Goal: Check status: Check status

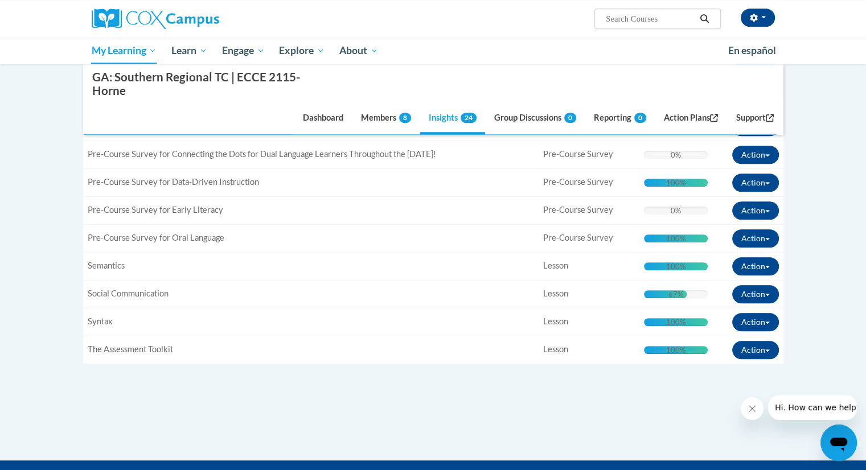
scroll to position [665, 0]
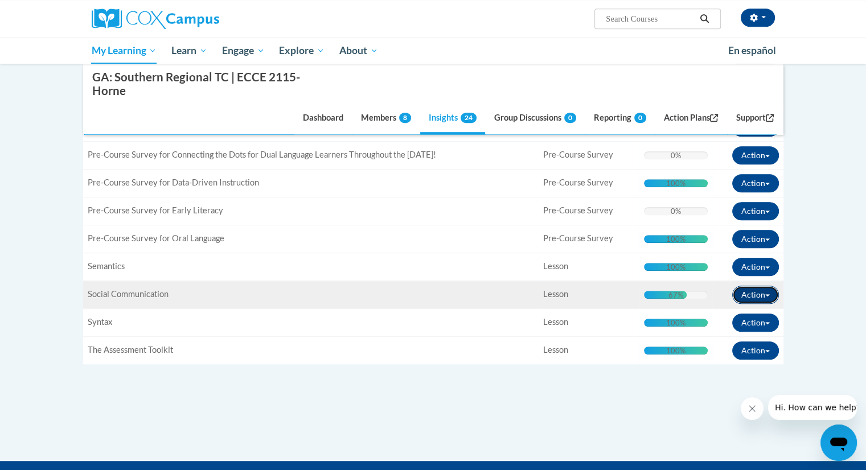
click at [766, 294] on button "Action" at bounding box center [755, 295] width 47 height 18
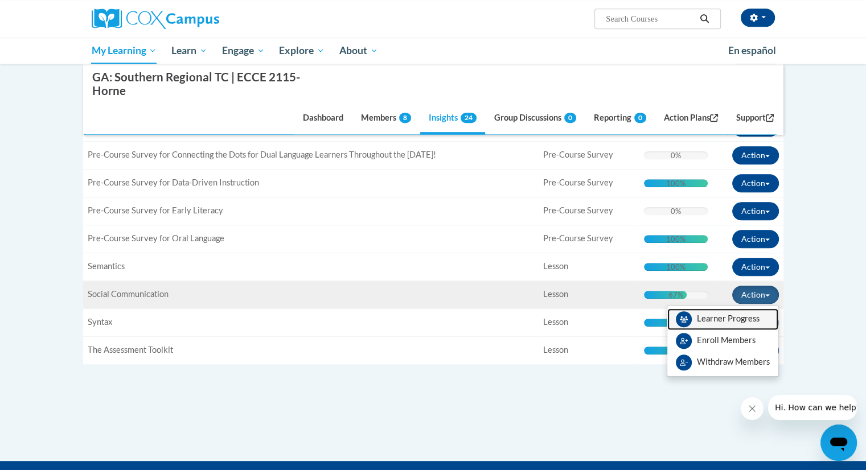
click at [760, 309] on link "Learner Progress" at bounding box center [722, 320] width 111 height 22
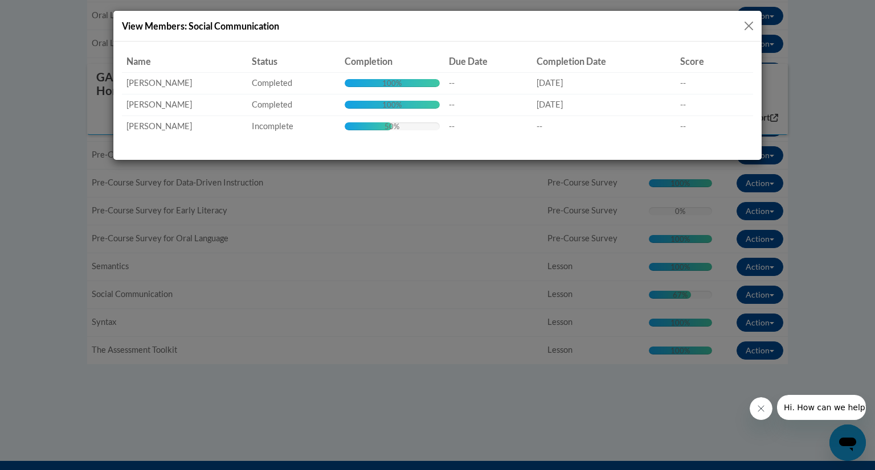
drag, startPoint x: 760, startPoint y: 309, endPoint x: 720, endPoint y: 17, distance: 294.8
click at [720, 17] on div "View Members: Social Communication Name Status Completion Due Date Completion D…" at bounding box center [437, 235] width 875 height 470
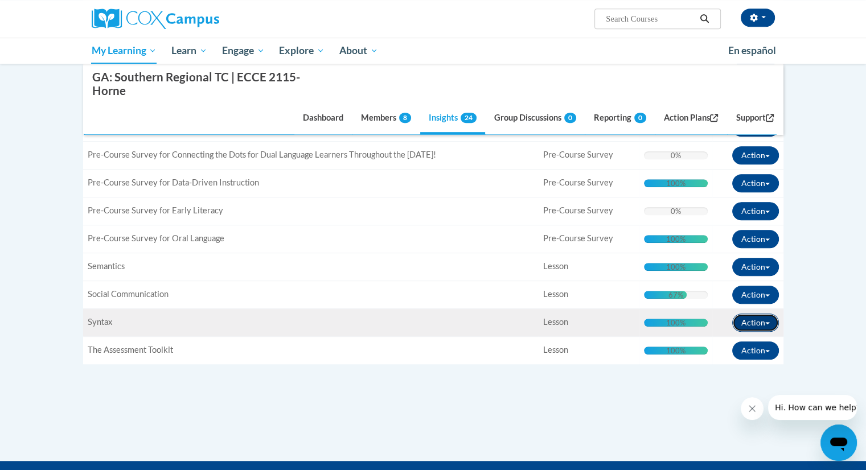
click at [770, 315] on button "Action" at bounding box center [755, 323] width 47 height 18
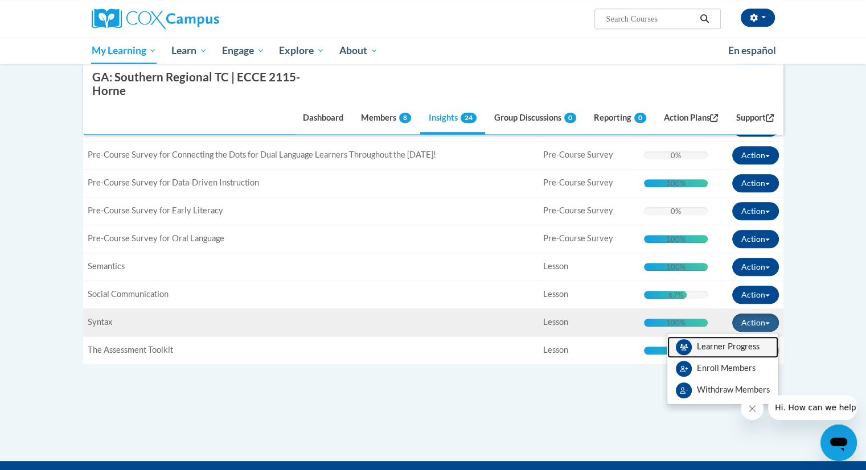
click at [757, 342] on link "Learner Progress" at bounding box center [722, 347] width 111 height 22
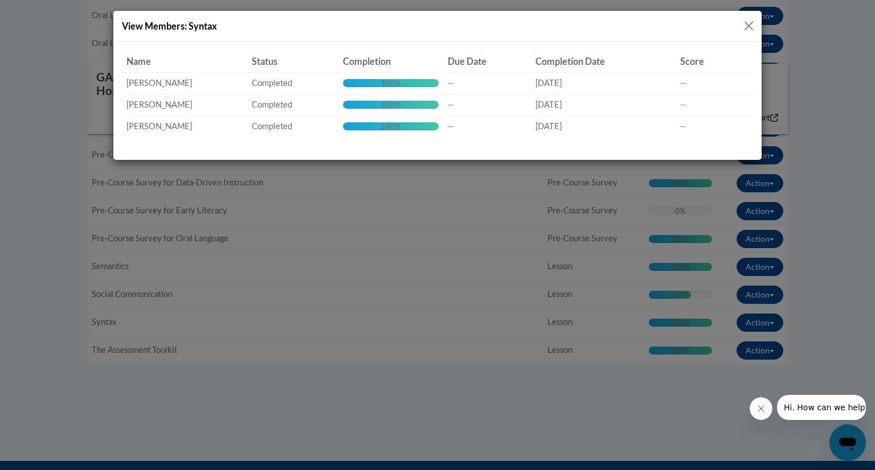
click at [748, 23] on button "Close" at bounding box center [748, 26] width 14 height 14
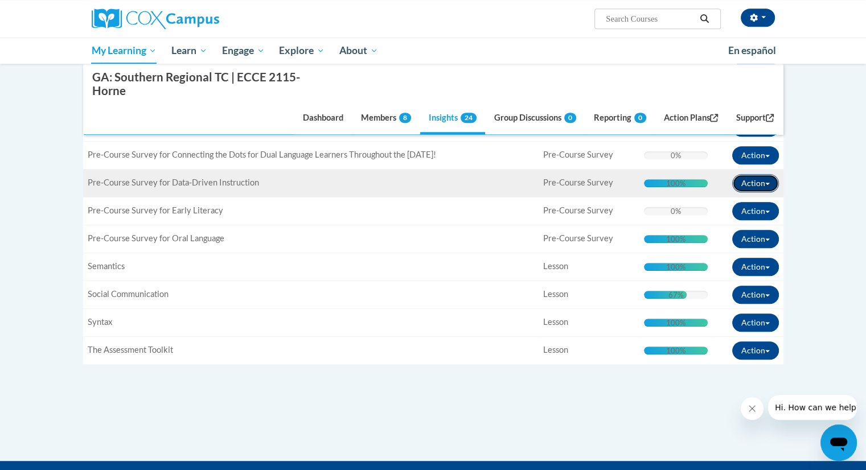
click at [770, 183] on button "Action" at bounding box center [755, 183] width 47 height 18
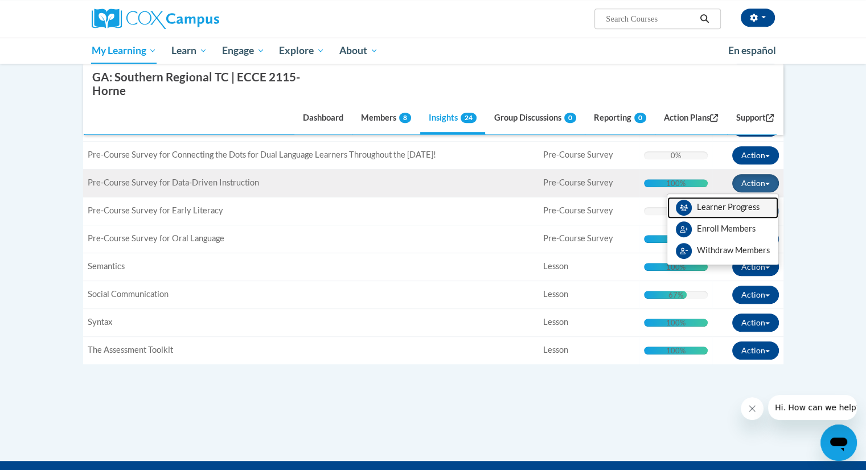
click at [757, 206] on link "Learner Progress" at bounding box center [722, 208] width 111 height 22
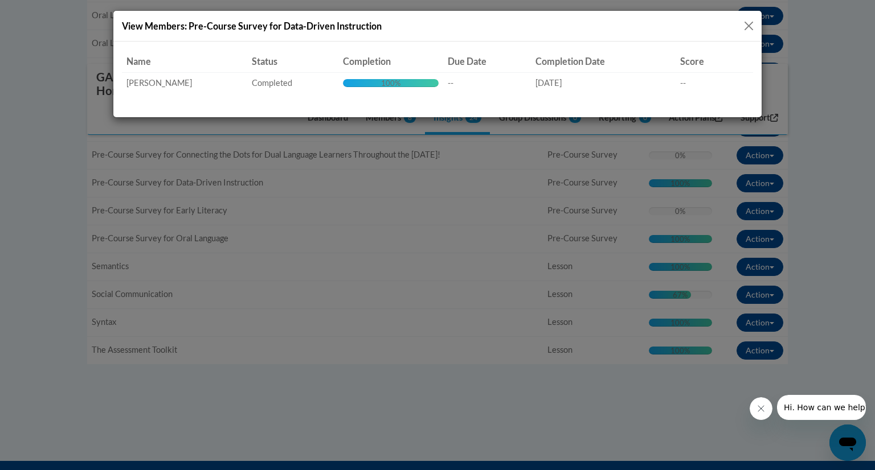
click at [748, 28] on button "Close" at bounding box center [748, 26] width 14 height 14
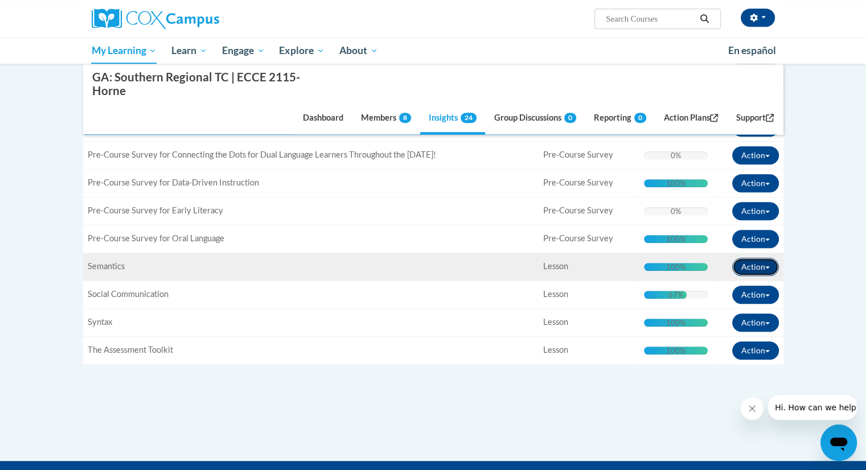
click at [770, 264] on button "Action" at bounding box center [755, 267] width 47 height 18
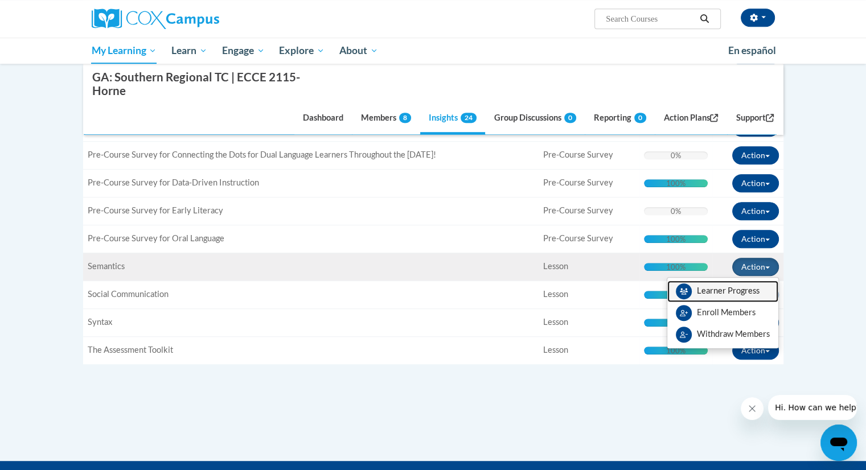
click at [738, 282] on link "Learner Progress" at bounding box center [722, 292] width 111 height 22
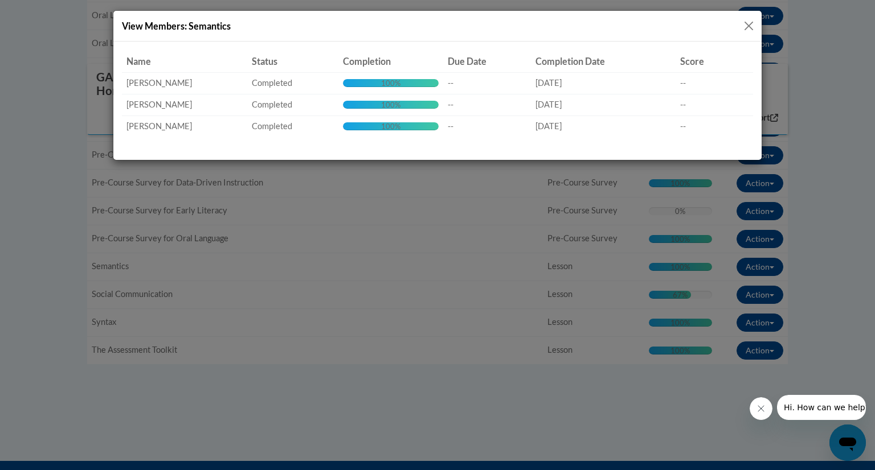
click at [754, 24] on button "Close" at bounding box center [748, 26] width 14 height 14
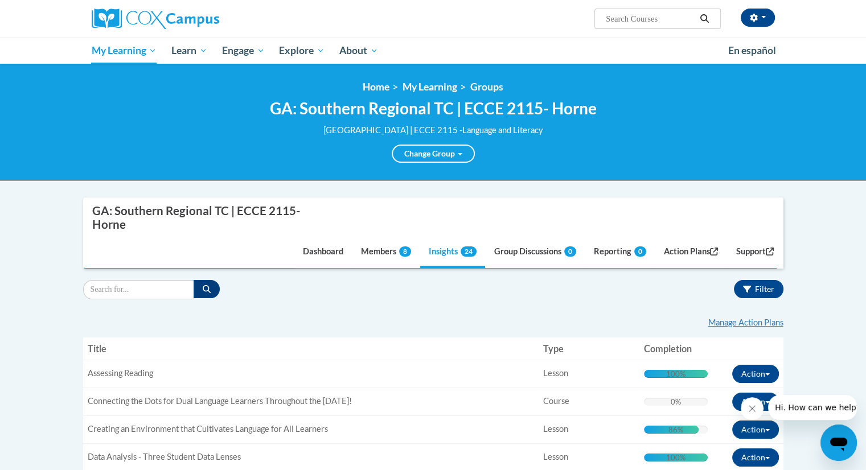
scroll to position [0, 0]
